Goal: Navigation & Orientation: Find specific page/section

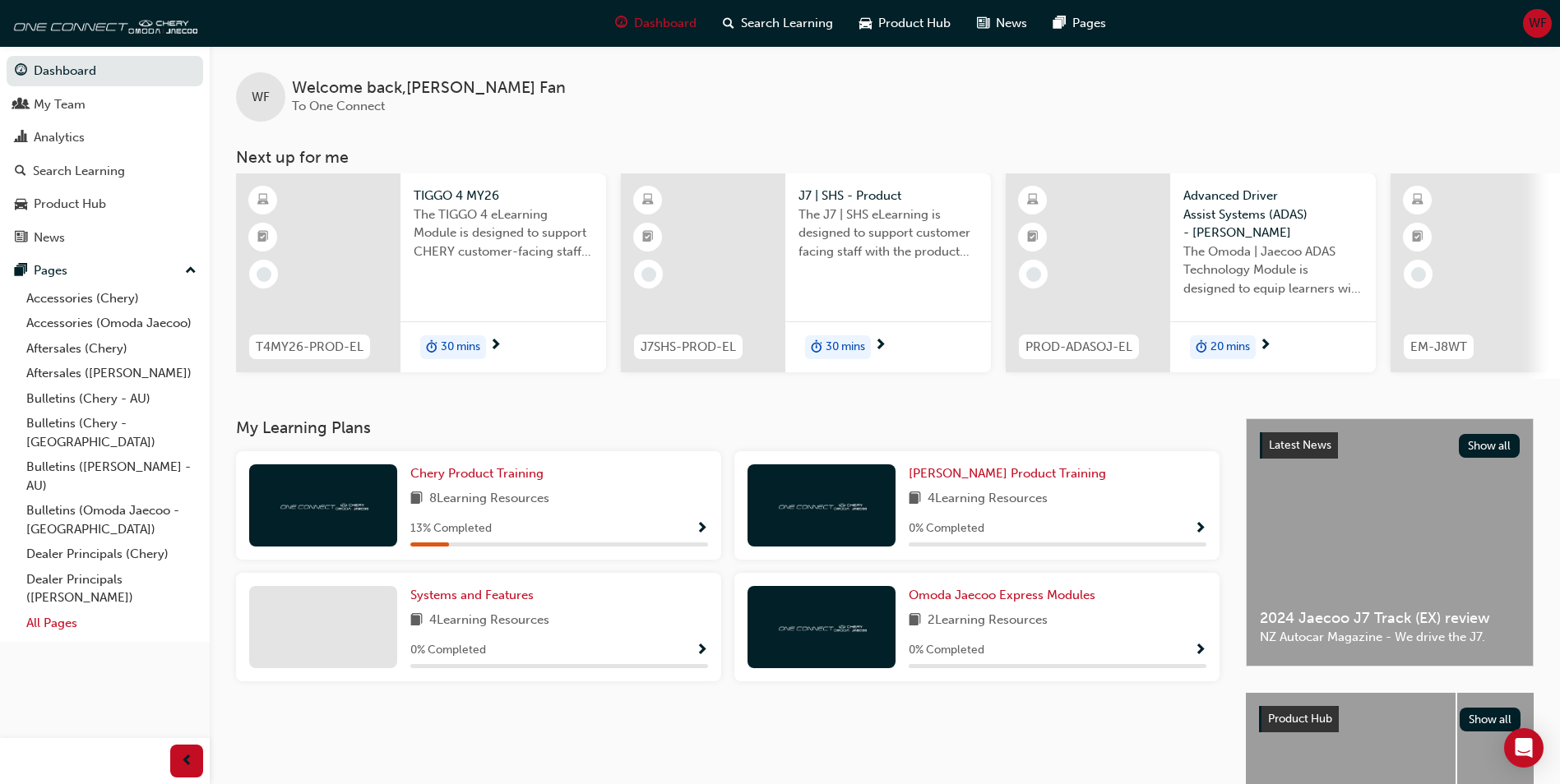
click at [70, 611] on link "All Pages" at bounding box center [112, 623] width 184 height 25
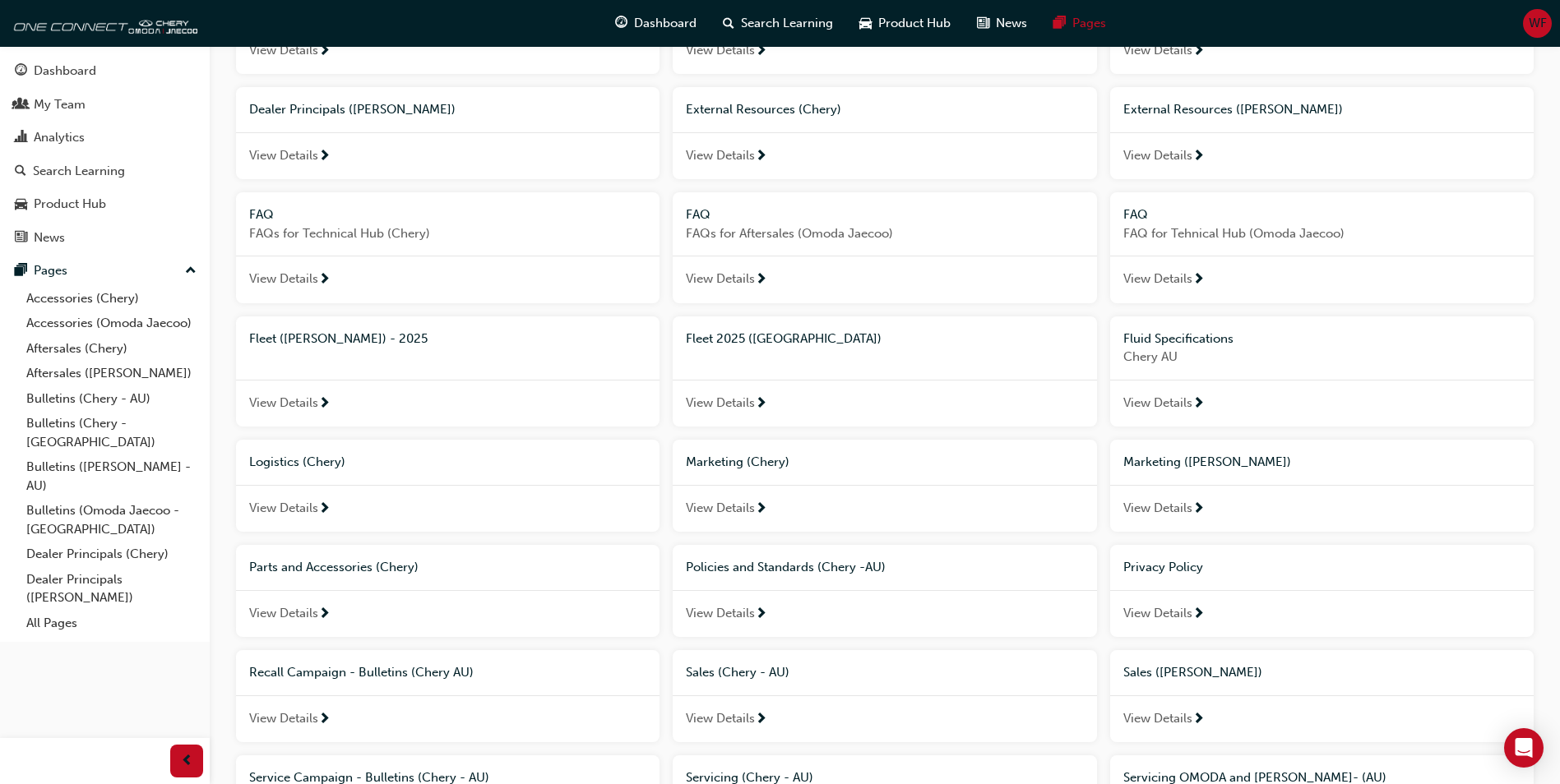
scroll to position [493, 0]
click at [321, 341] on span "Fleet ([PERSON_NAME]) - 2025" at bounding box center [338, 338] width 178 height 14
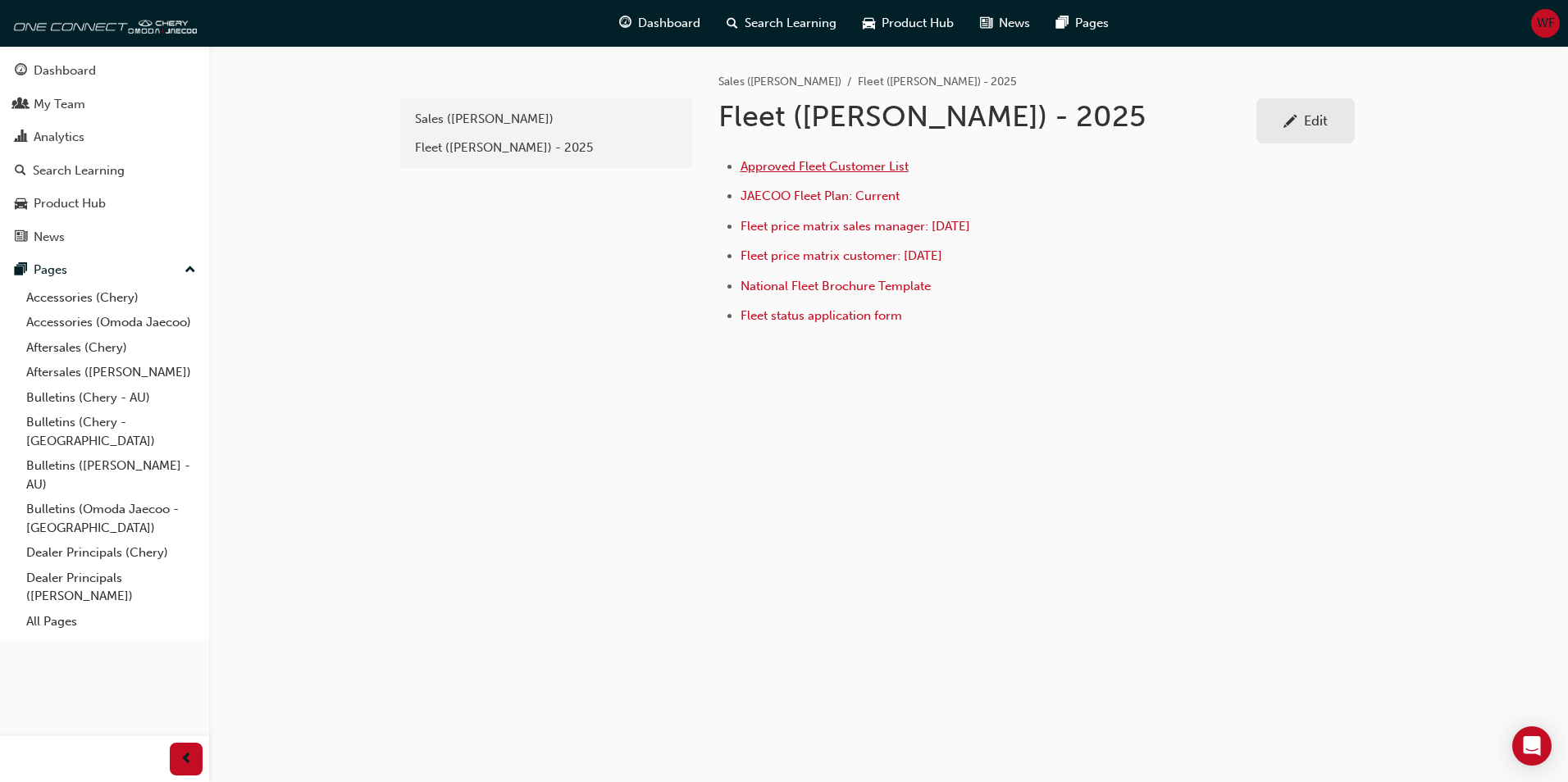
click at [818, 167] on span "Approved Fleet Customer List" at bounding box center [824, 166] width 168 height 14
